Goal: Communication & Community: Answer question/provide support

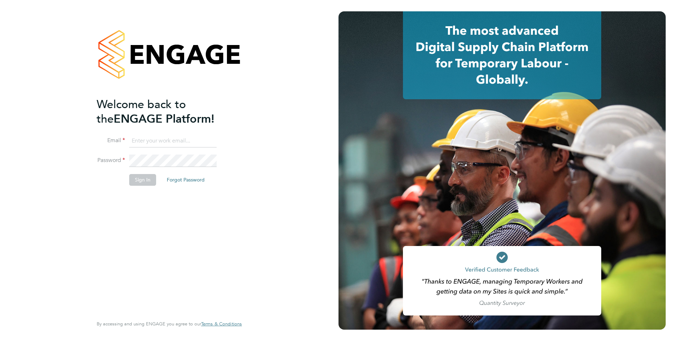
type input "roslyn.ogarro@ncclondon.ac.uk"
click at [147, 181] on button "Sign In" at bounding box center [142, 179] width 27 height 11
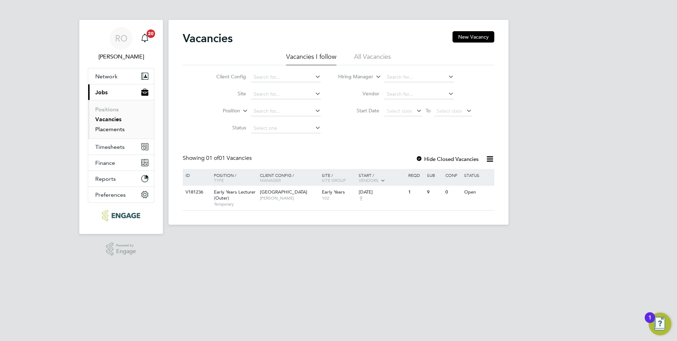
click at [121, 131] on link "Placements" at bounding box center [109, 129] width 29 height 7
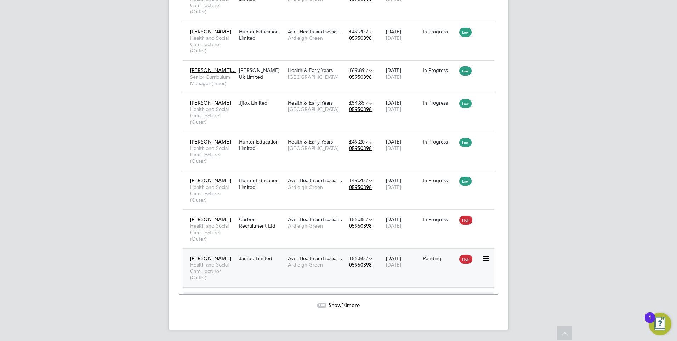
click at [254, 257] on div "Jambo Limited" at bounding box center [261, 258] width 49 height 13
click at [306, 220] on span "AG - Health and social…" at bounding box center [315, 219] width 55 height 6
click at [488, 258] on icon at bounding box center [485, 258] width 7 height 9
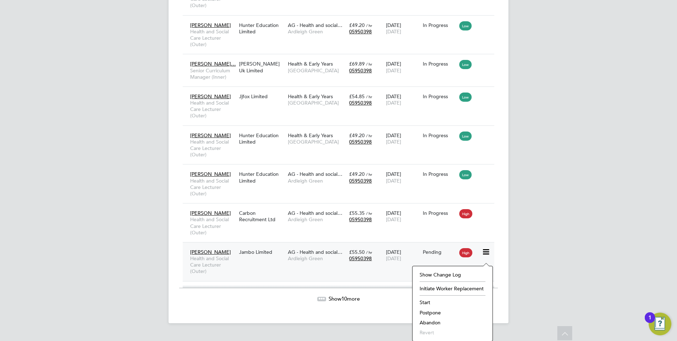
scroll to position [1031, 0]
click at [313, 255] on span "AG - Health and social…" at bounding box center [315, 251] width 55 height 6
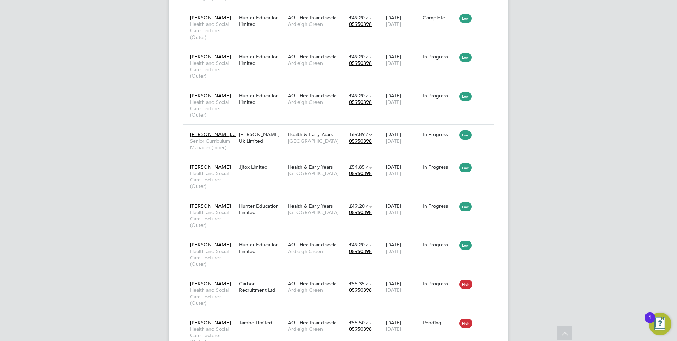
scroll to position [960, 0]
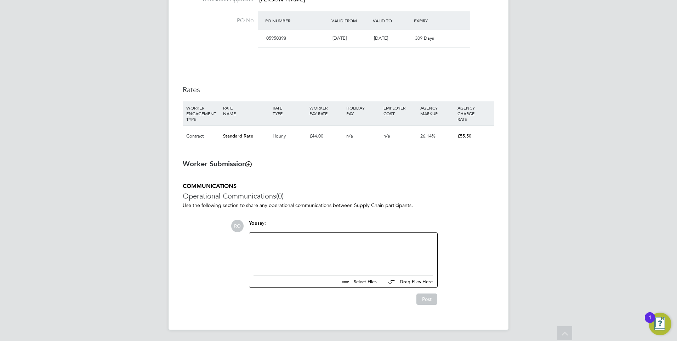
scroll to position [425, 0]
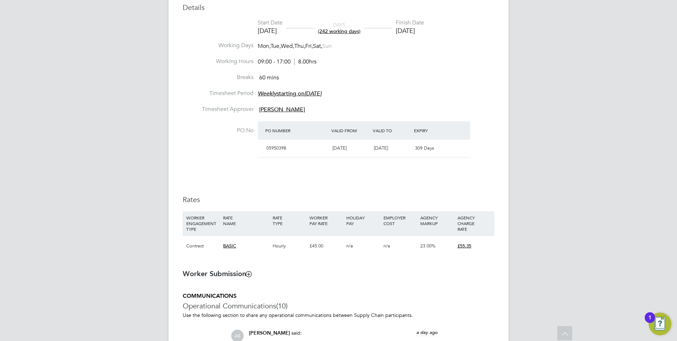
scroll to position [319, 0]
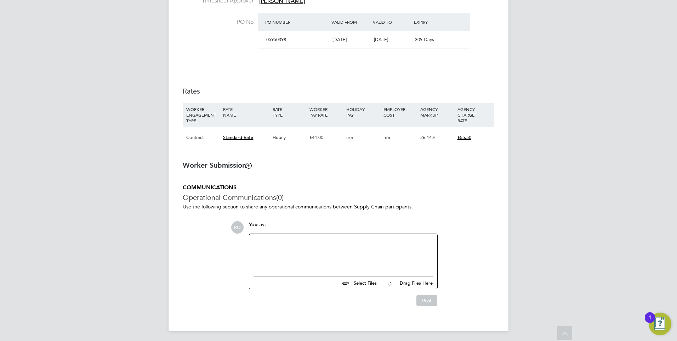
scroll to position [425, 0]
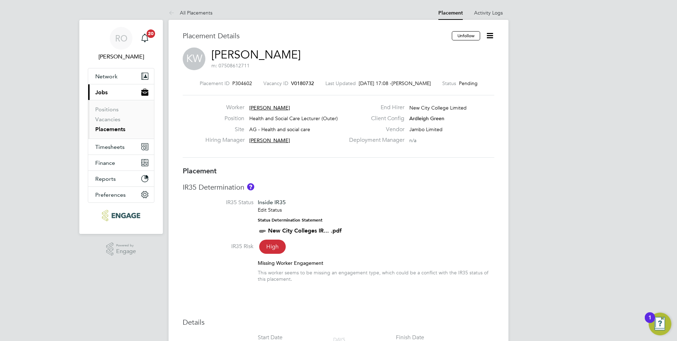
click at [264, 107] on span "[PERSON_NAME]" at bounding box center [269, 108] width 41 height 6
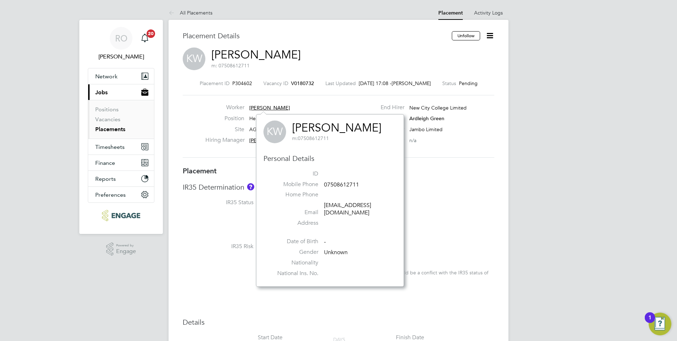
drag, startPoint x: 219, startPoint y: 215, endPoint x: 214, endPoint y: 40, distance: 175.1
click at [218, 214] on li "IR35 Status Inside IR35 Edit Status Status Determination Statement New City Col…" at bounding box center [339, 221] width 312 height 44
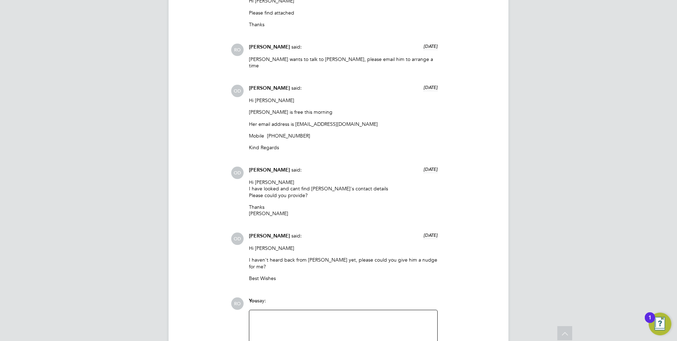
scroll to position [809, 0]
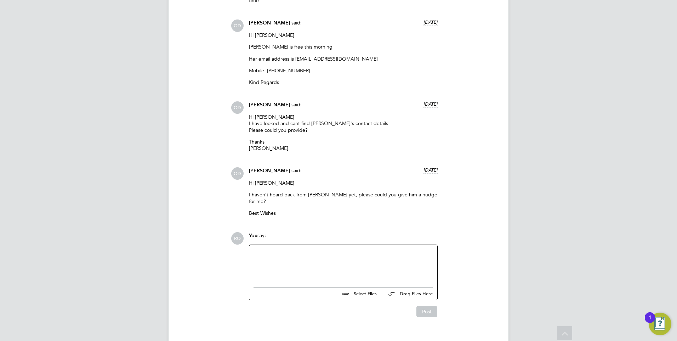
click at [277, 249] on div at bounding box center [344, 264] width 180 height 30
click at [294, 249] on div "yes please tell hervto come in at 8.45 [DATE]" at bounding box center [344, 264] width 180 height 30
click at [432, 306] on button "Post" at bounding box center [427, 311] width 21 height 11
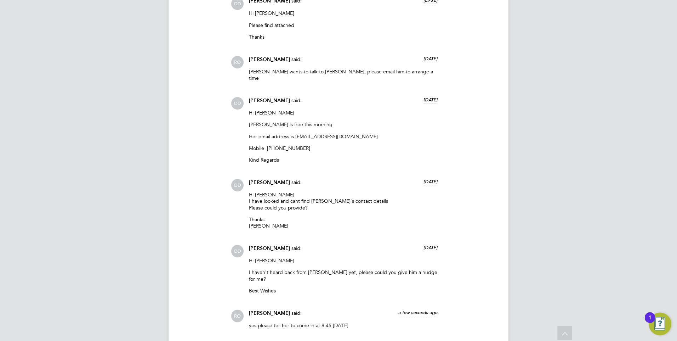
scroll to position [780, 0]
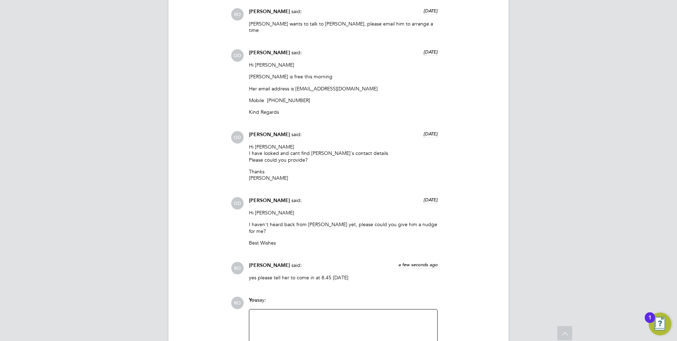
click at [266, 314] on div at bounding box center [344, 329] width 180 height 30
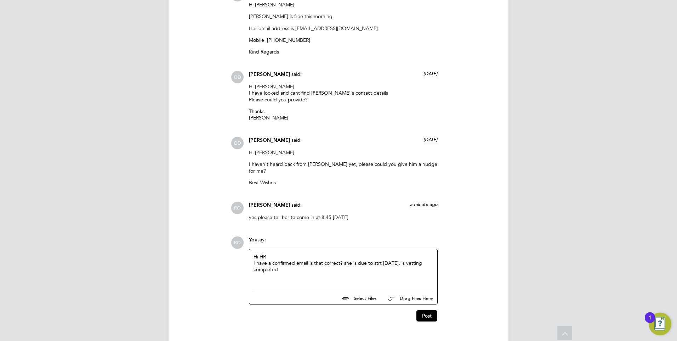
scroll to position [844, 0]
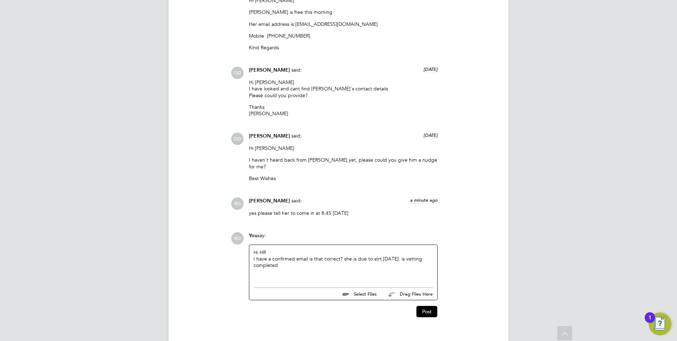
click at [376, 255] on div "I have a confirmed email is that correct? she is due to strt [DATE]. is vetting…" at bounding box center [344, 261] width 180 height 13
click at [304, 259] on div "Hi HR I have a confirmed email is that correct? she is due to start [DATE]. is …" at bounding box center [344, 264] width 180 height 30
click at [429, 306] on button "Post" at bounding box center [427, 311] width 21 height 11
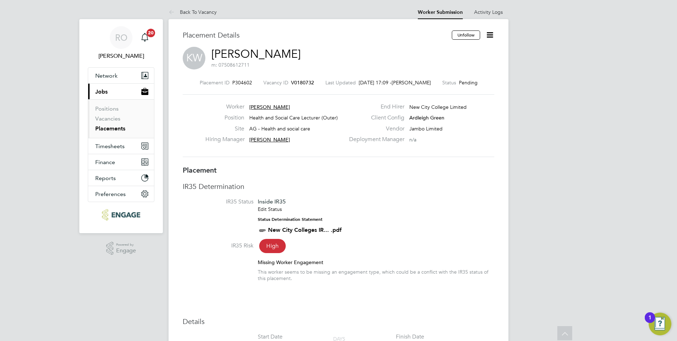
scroll to position [0, 0]
click at [280, 107] on span "[PERSON_NAME]" at bounding box center [269, 108] width 41 height 6
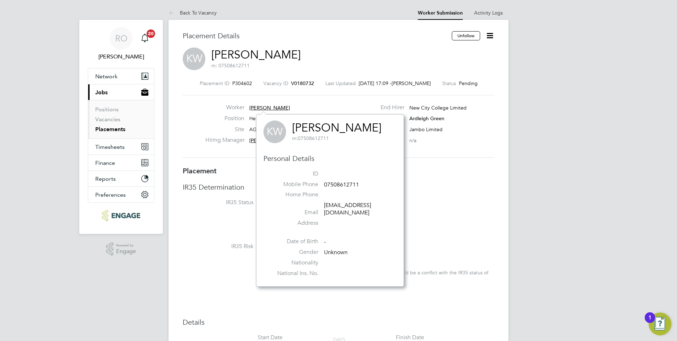
click at [413, 156] on div "Worker [PERSON_NAME] Position Health and Social Care Lecturer (Outer) Site AG -…" at bounding box center [339, 126] width 312 height 63
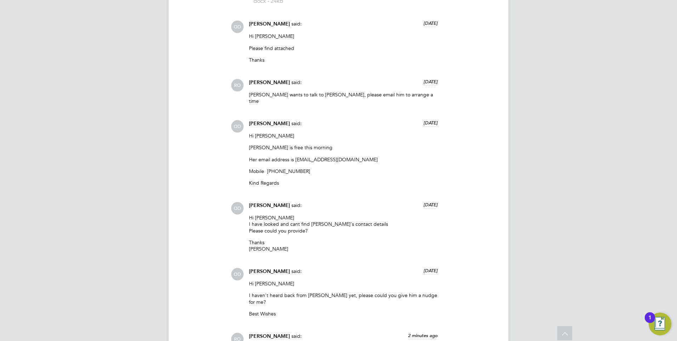
scroll to position [744, 0]
